Goal: Task Accomplishment & Management: Complete application form

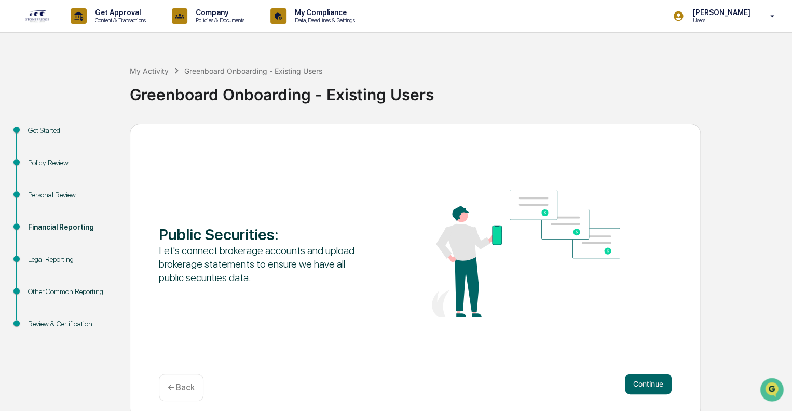
scroll to position [7, 0]
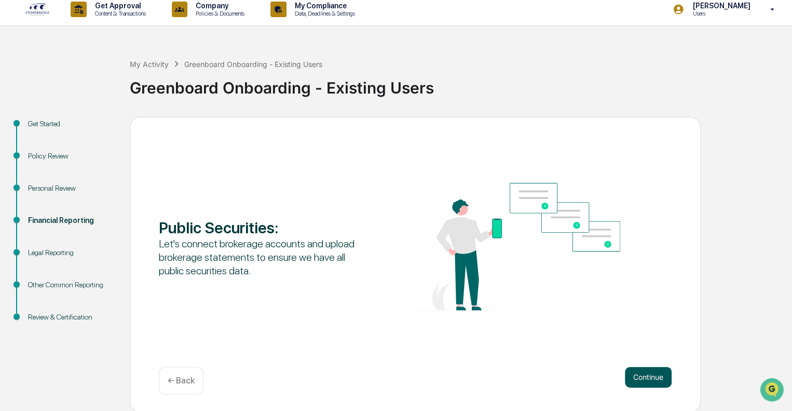
click at [643, 372] on button "Continue" at bounding box center [648, 376] width 47 height 21
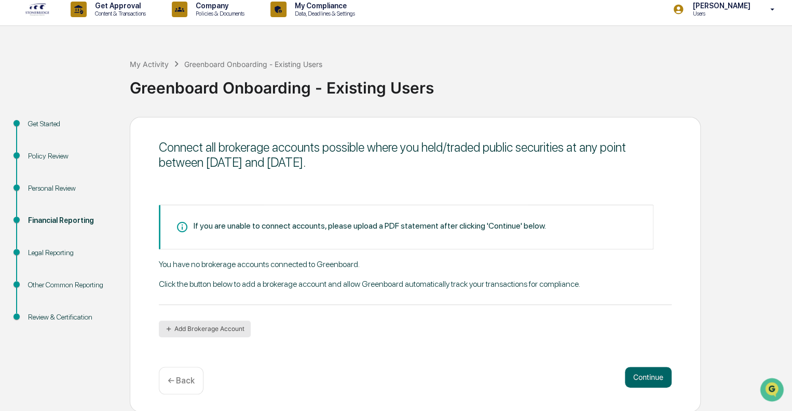
click at [220, 323] on button "Add Brokerage Account" at bounding box center [205, 328] width 92 height 17
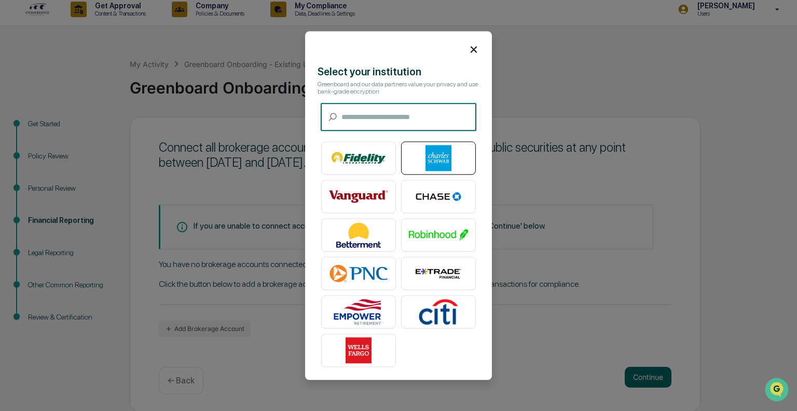
click at [438, 157] on img at bounding box center [438, 158] width 59 height 26
click at [443, 163] on img at bounding box center [438, 158] width 59 height 26
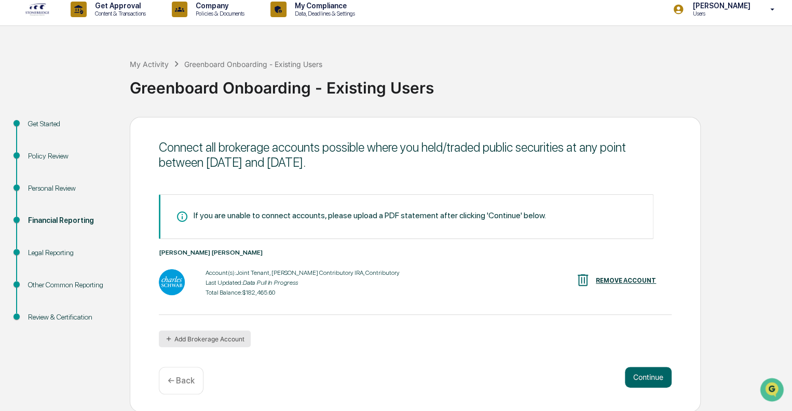
click at [225, 345] on button "Add Brokerage Account" at bounding box center [205, 338] width 92 height 17
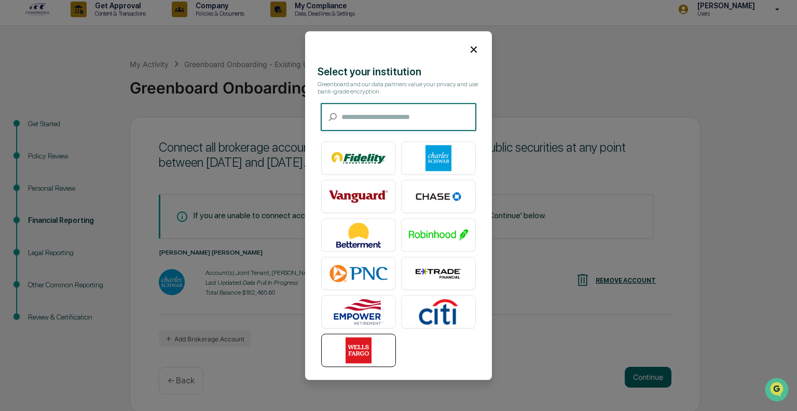
click at [373, 337] on img at bounding box center [358, 350] width 59 height 26
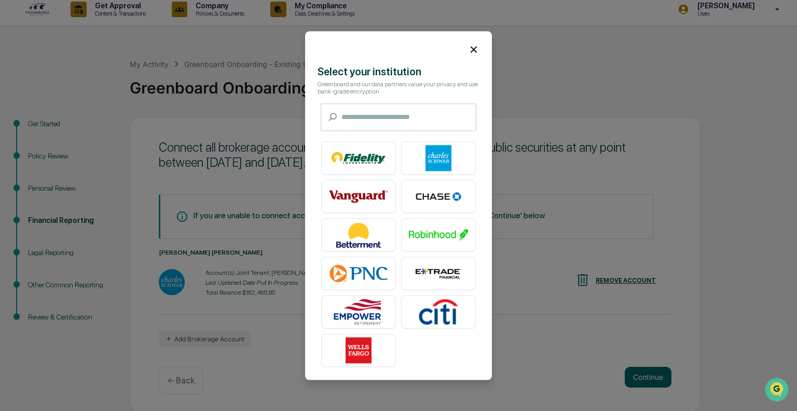
click at [475, 53] on icon at bounding box center [473, 49] width 11 height 11
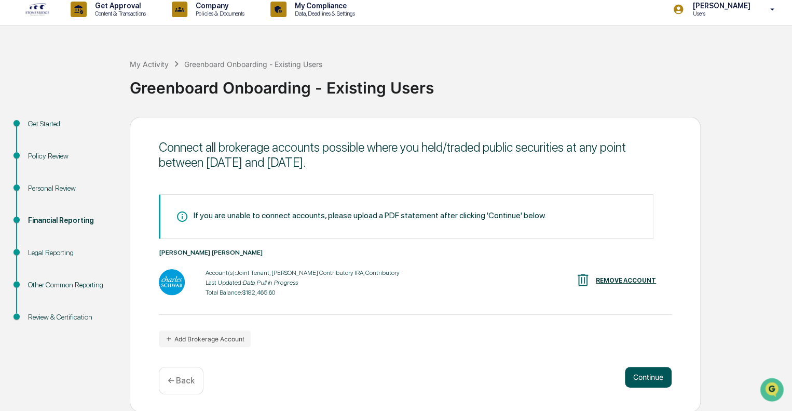
click at [643, 373] on button "Continue" at bounding box center [648, 376] width 47 height 21
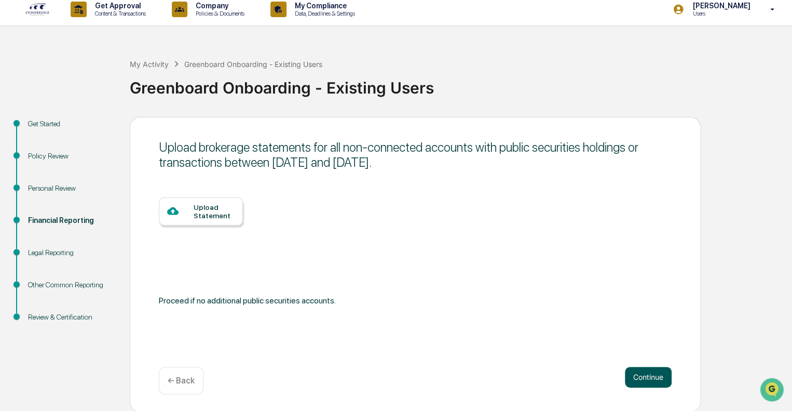
click at [643, 373] on button "Continue" at bounding box center [648, 376] width 47 height 21
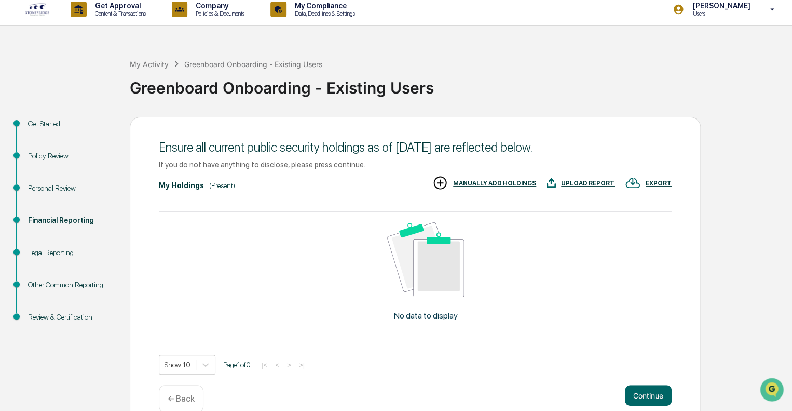
scroll to position [25, 0]
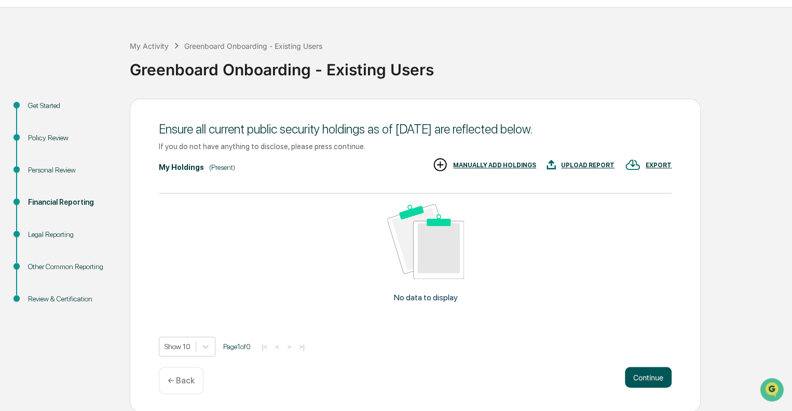
click at [660, 373] on button "Continue" at bounding box center [648, 376] width 47 height 21
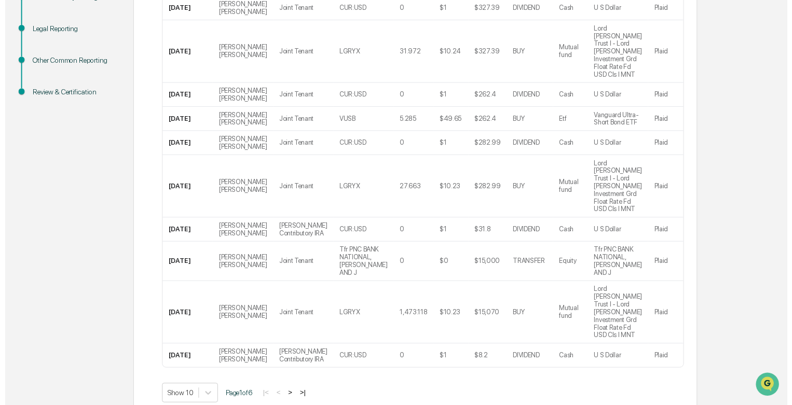
scroll to position [245, 0]
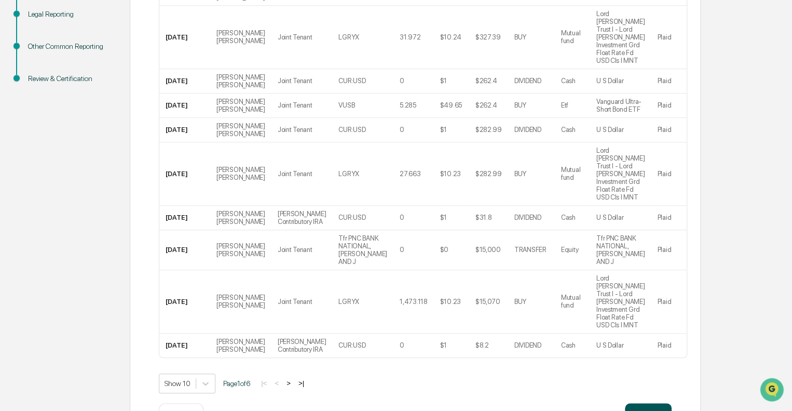
click at [651, 403] on button "Continue" at bounding box center [648, 413] width 47 height 21
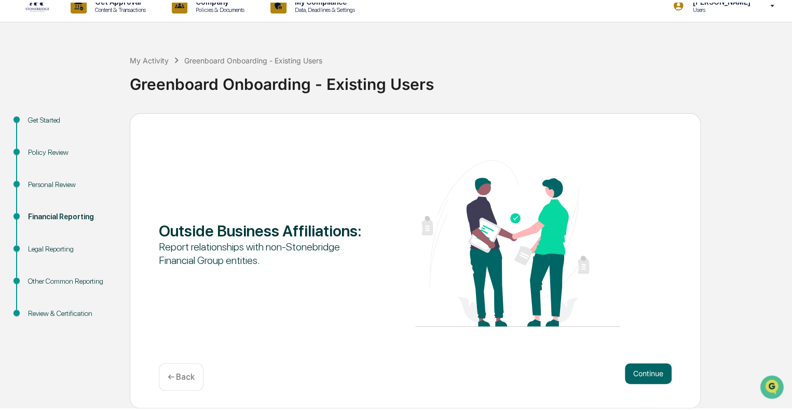
scroll to position [7, 0]
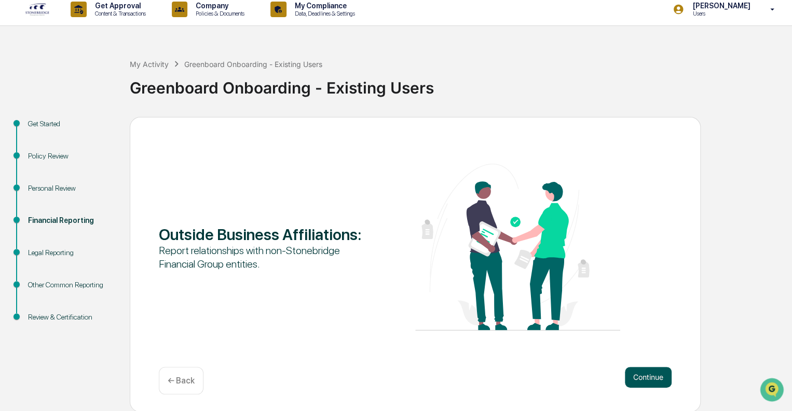
click at [651, 371] on button "Continue" at bounding box center [648, 376] width 47 height 21
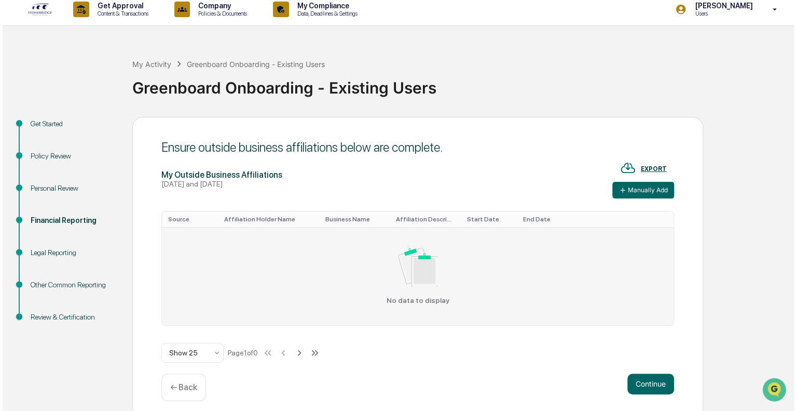
scroll to position [14, 0]
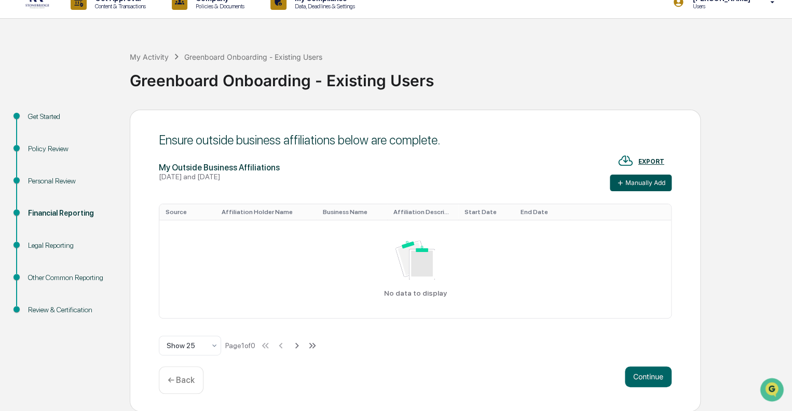
click at [641, 186] on button "Manually Add" at bounding box center [641, 182] width 62 height 17
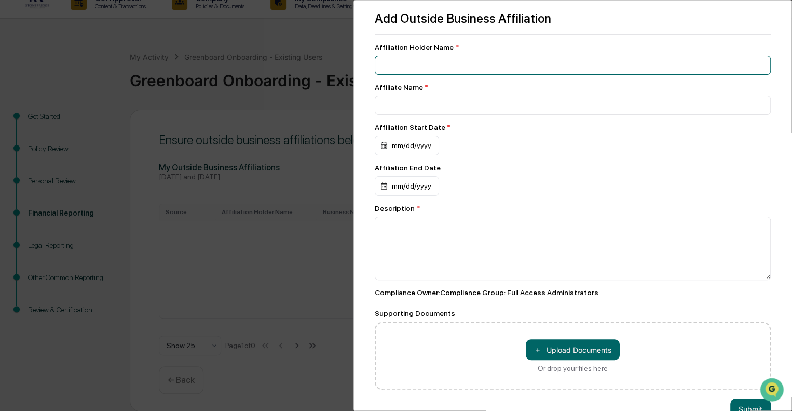
click at [431, 56] on input at bounding box center [573, 65] width 396 height 19
type input "**********"
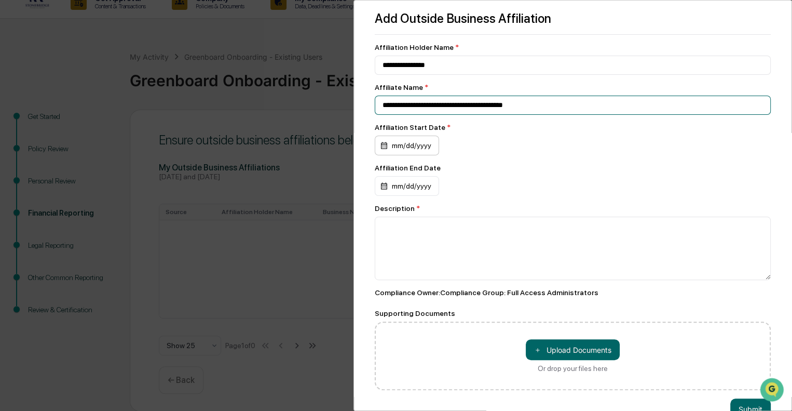
type input "**********"
click at [385, 145] on div "mm/dd/yyyy" at bounding box center [407, 145] width 64 height 20
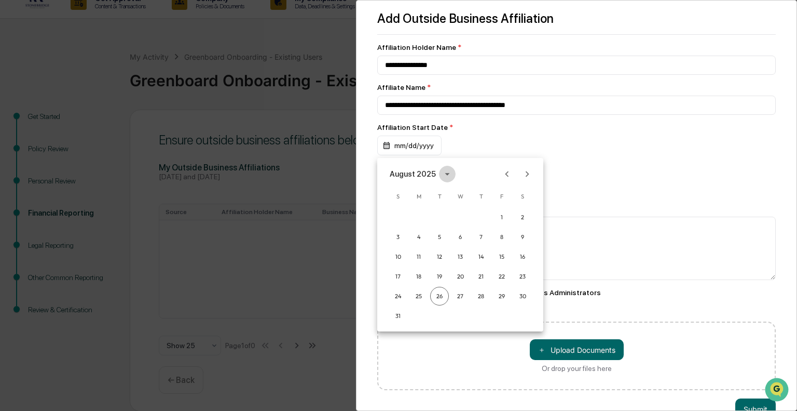
click at [446, 178] on icon "calendar view is open, switch to year view" at bounding box center [447, 173] width 11 height 11
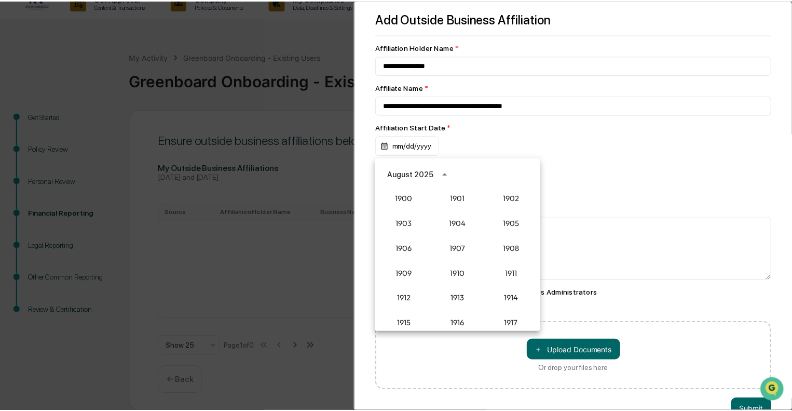
scroll to position [961, 0]
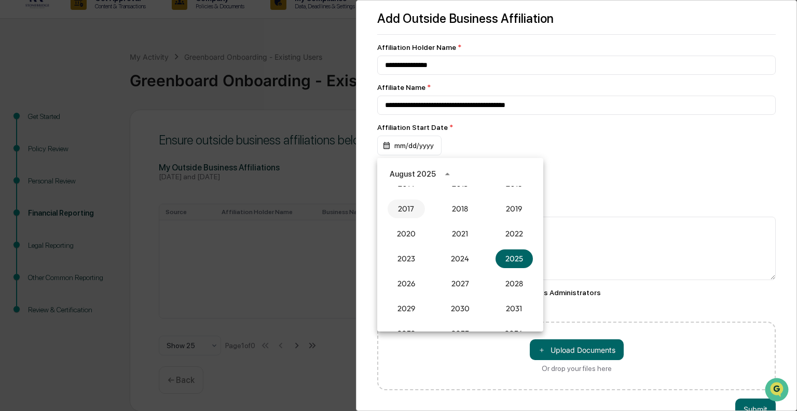
click at [406, 207] on button "2017" at bounding box center [406, 208] width 37 height 19
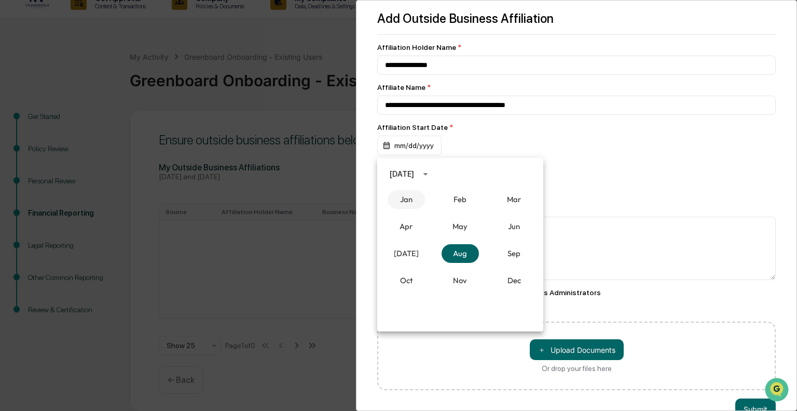
click at [413, 199] on button "Jan" at bounding box center [406, 199] width 37 height 19
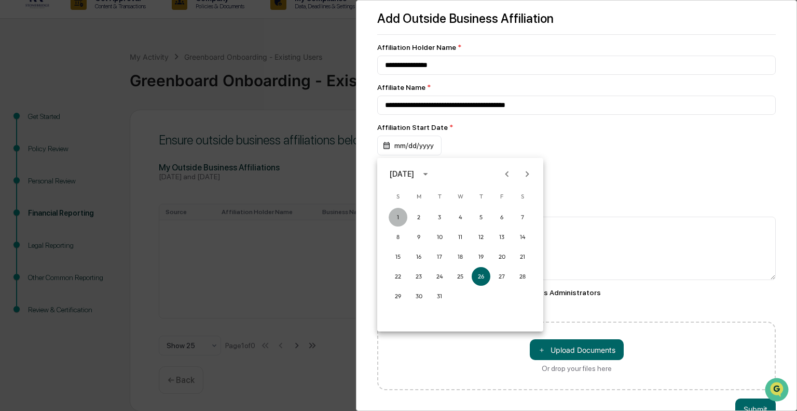
click at [401, 213] on button "1" at bounding box center [398, 217] width 19 height 19
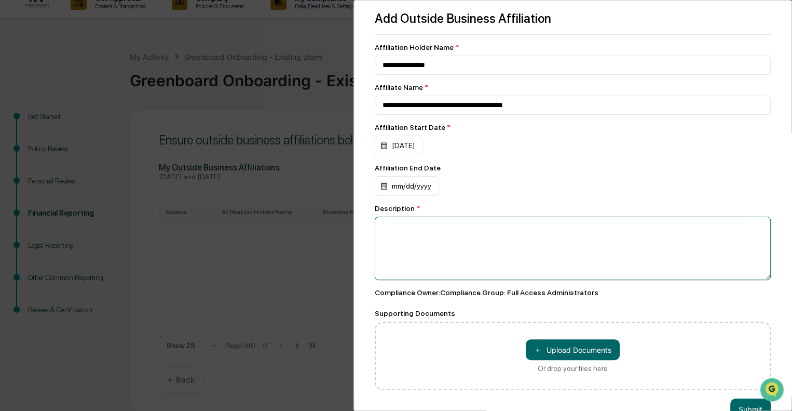
click at [437, 240] on textarea at bounding box center [573, 247] width 396 height 63
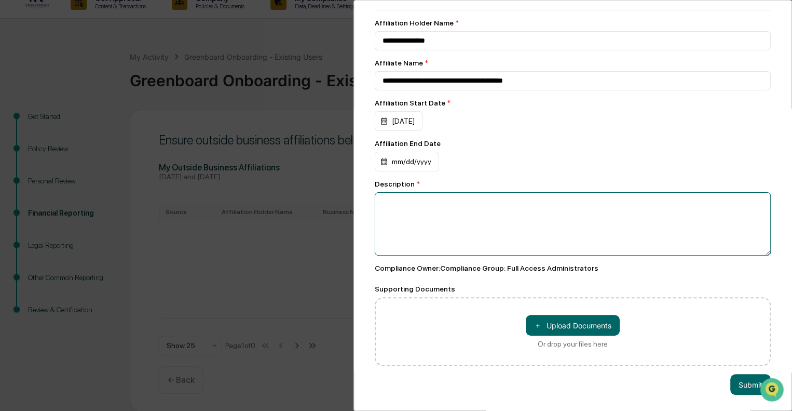
scroll to position [0, 0]
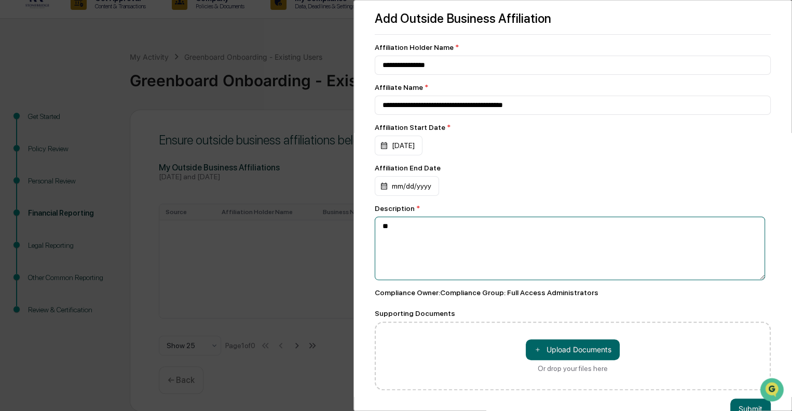
type textarea "*"
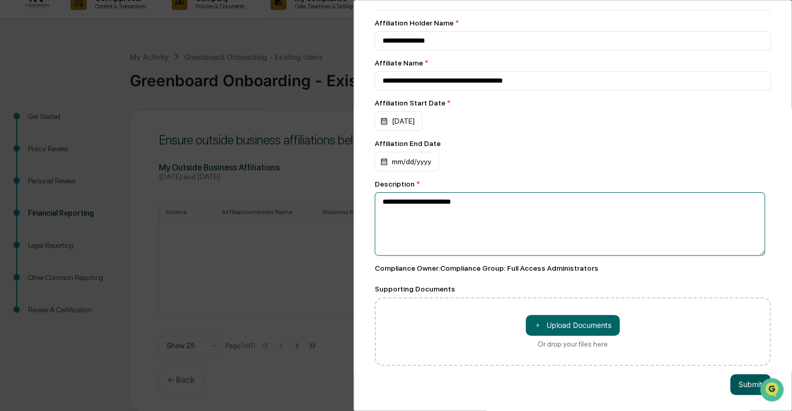
type textarea "**********"
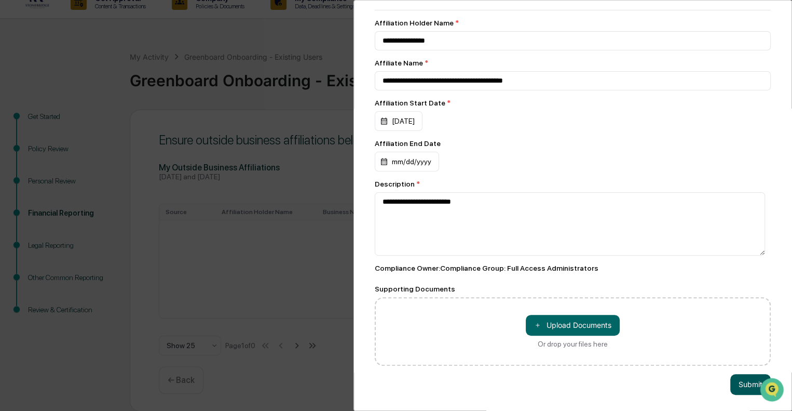
click at [734, 374] on button "Submit" at bounding box center [750, 384] width 40 height 21
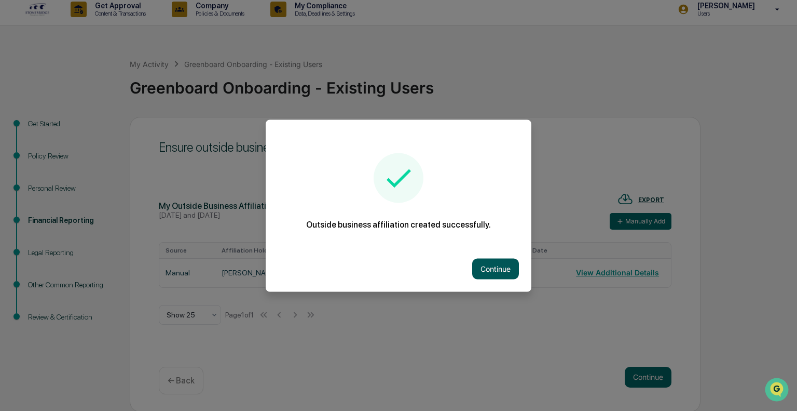
click at [504, 265] on button "Continue" at bounding box center [495, 268] width 47 height 21
